Goal: Check status: Check status

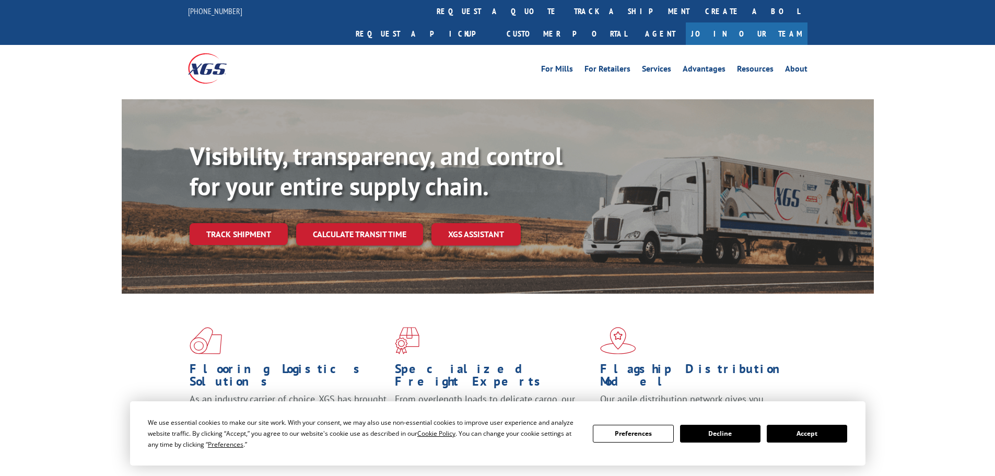
click at [237, 225] on div "Visibility, transparency, and control for your entire supply chain. Track shipm…" at bounding box center [532, 214] width 684 height 146
click at [238, 223] on link "Track shipment" at bounding box center [239, 234] width 98 height 22
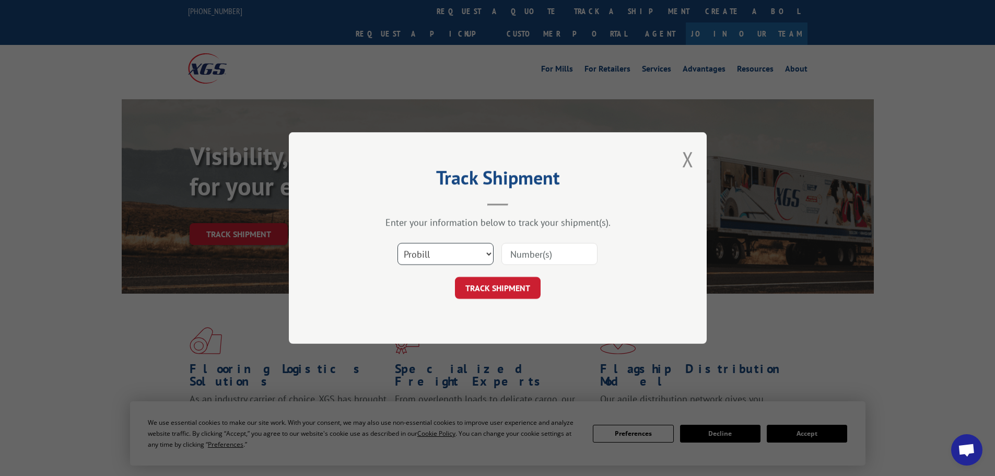
click at [432, 247] on select "Select category... Probill BOL PO" at bounding box center [446, 254] width 96 height 22
select select "bol"
click at [398, 243] on select "Select category... Probill BOL PO" at bounding box center [446, 254] width 96 height 22
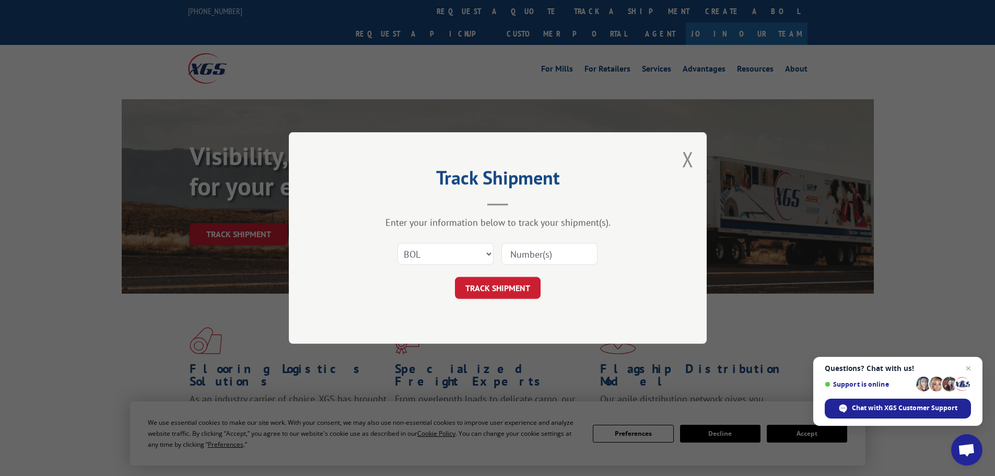
paste input "5675379"
type input "5675379"
click at [519, 294] on button "TRACK SHIPMENT" at bounding box center [498, 288] width 86 height 22
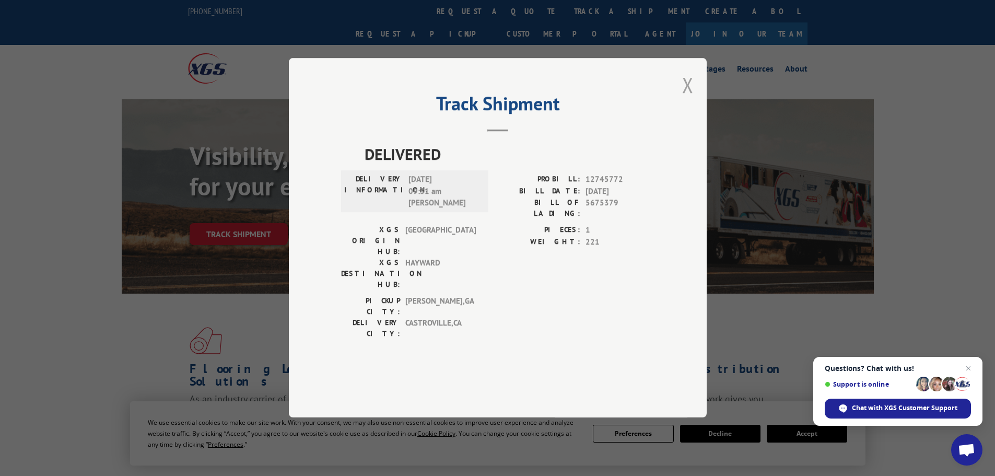
click at [688, 99] on button "Close modal" at bounding box center [687, 85] width 11 height 28
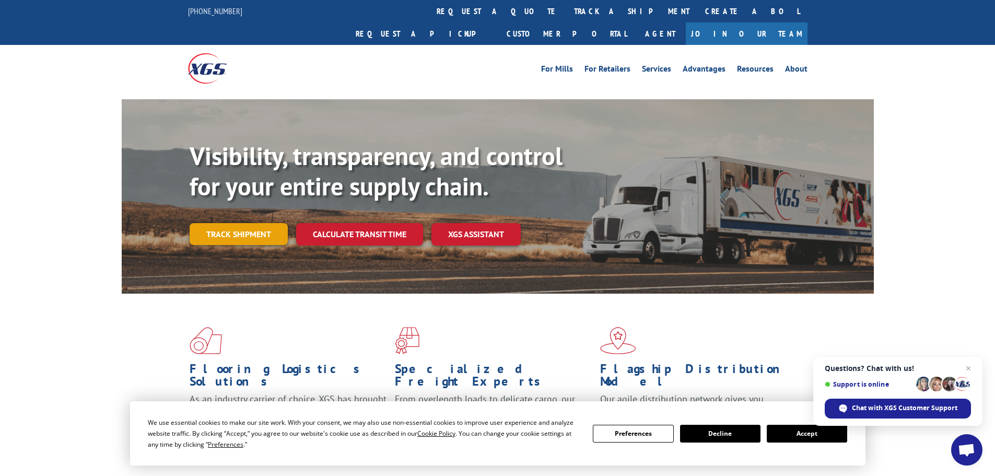
click at [229, 223] on link "Track shipment" at bounding box center [239, 234] width 98 height 22
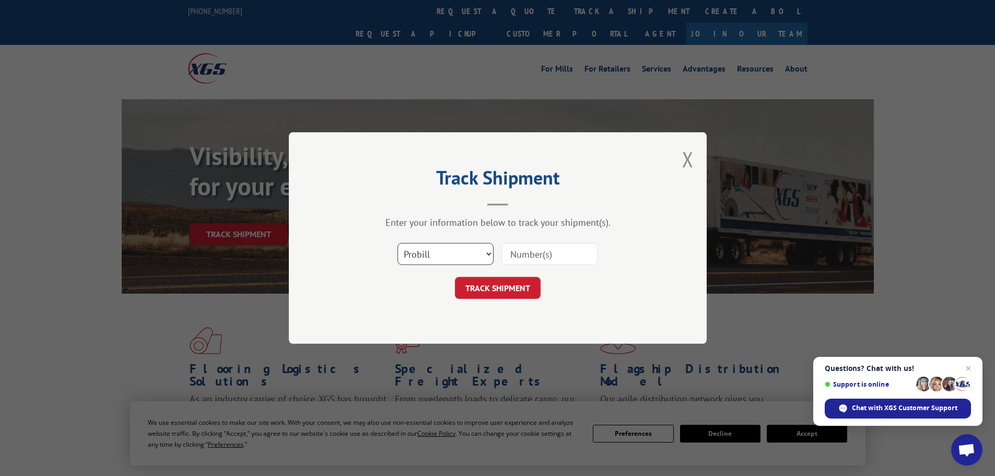
click at [460, 258] on select "Select category... Probill BOL PO" at bounding box center [446, 254] width 96 height 22
select select "po"
click at [398, 243] on select "Select category... Probill BOL PO" at bounding box center [446, 254] width 96 height 22
paste input "10511315"
type input "10511315"
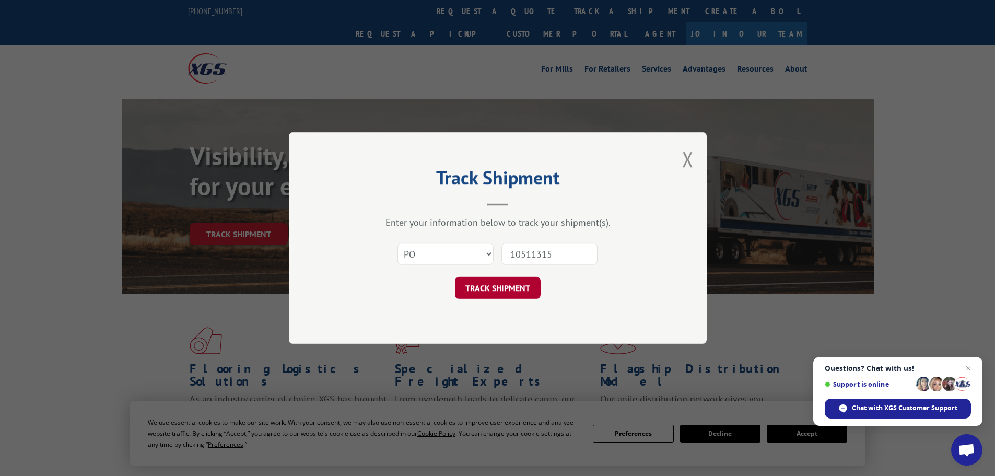
click at [518, 287] on button "TRACK SHIPMENT" at bounding box center [498, 288] width 86 height 22
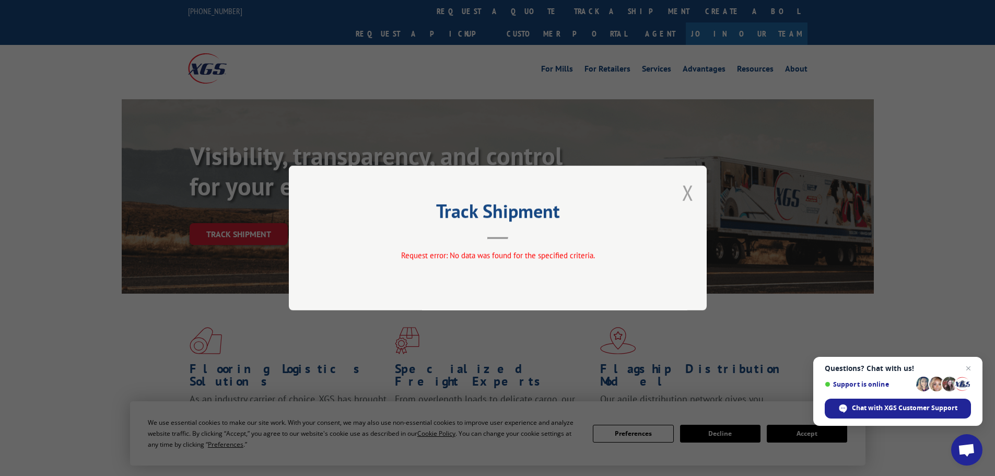
click at [690, 190] on button "Close modal" at bounding box center [687, 193] width 11 height 28
